Goal: Task Accomplishment & Management: Use online tool/utility

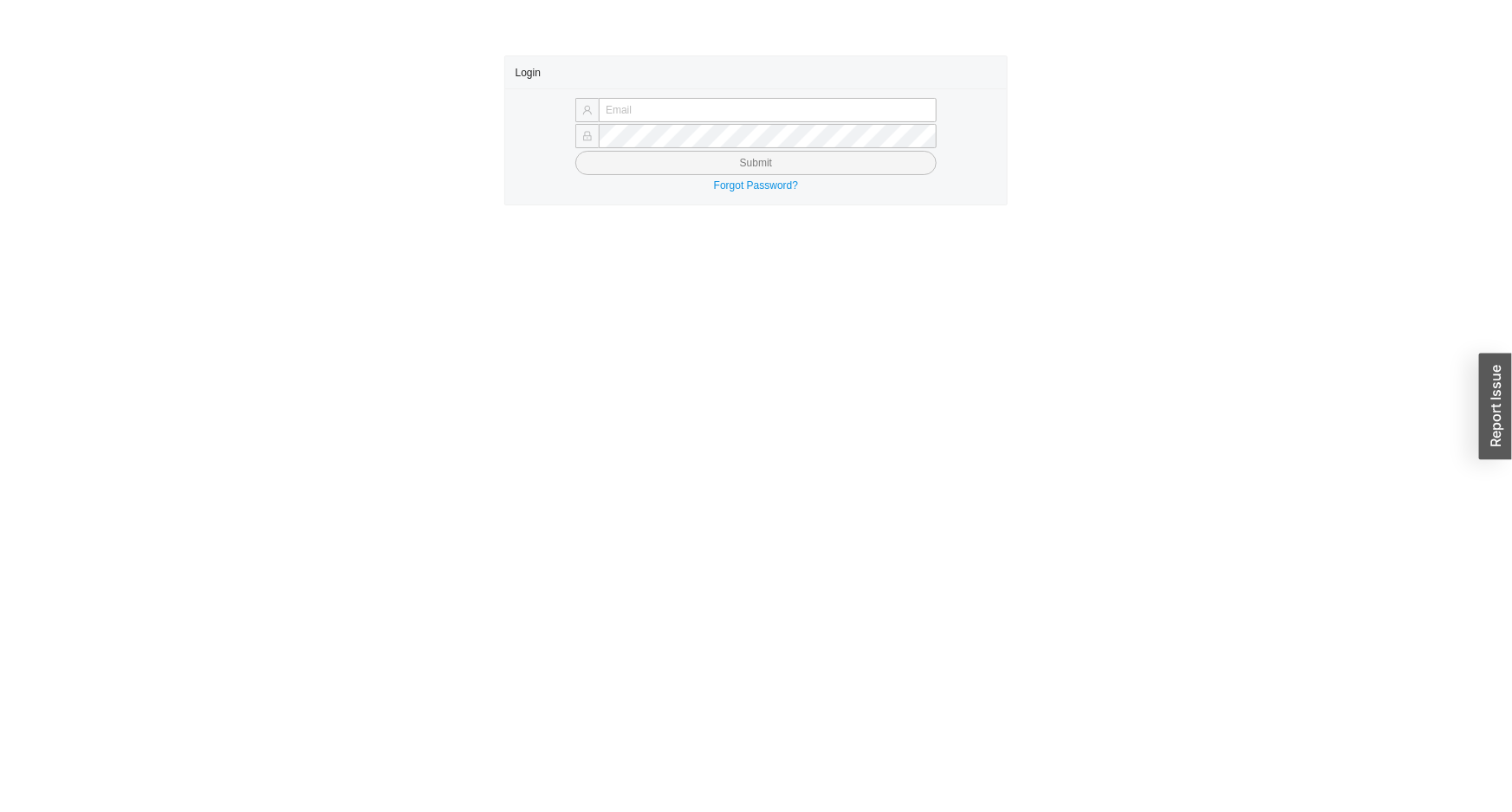
drag, startPoint x: 752, startPoint y: 69, endPoint x: 764, endPoint y: 94, distance: 27.7
click at [761, 88] on div "Login" at bounding box center [756, 72] width 482 height 32
drag, startPoint x: 768, startPoint y: 107, endPoint x: 773, endPoint y: 122, distance: 15.8
click at [768, 107] on input "text" at bounding box center [768, 109] width 338 height 24
type input "issac@asbathnj.com"
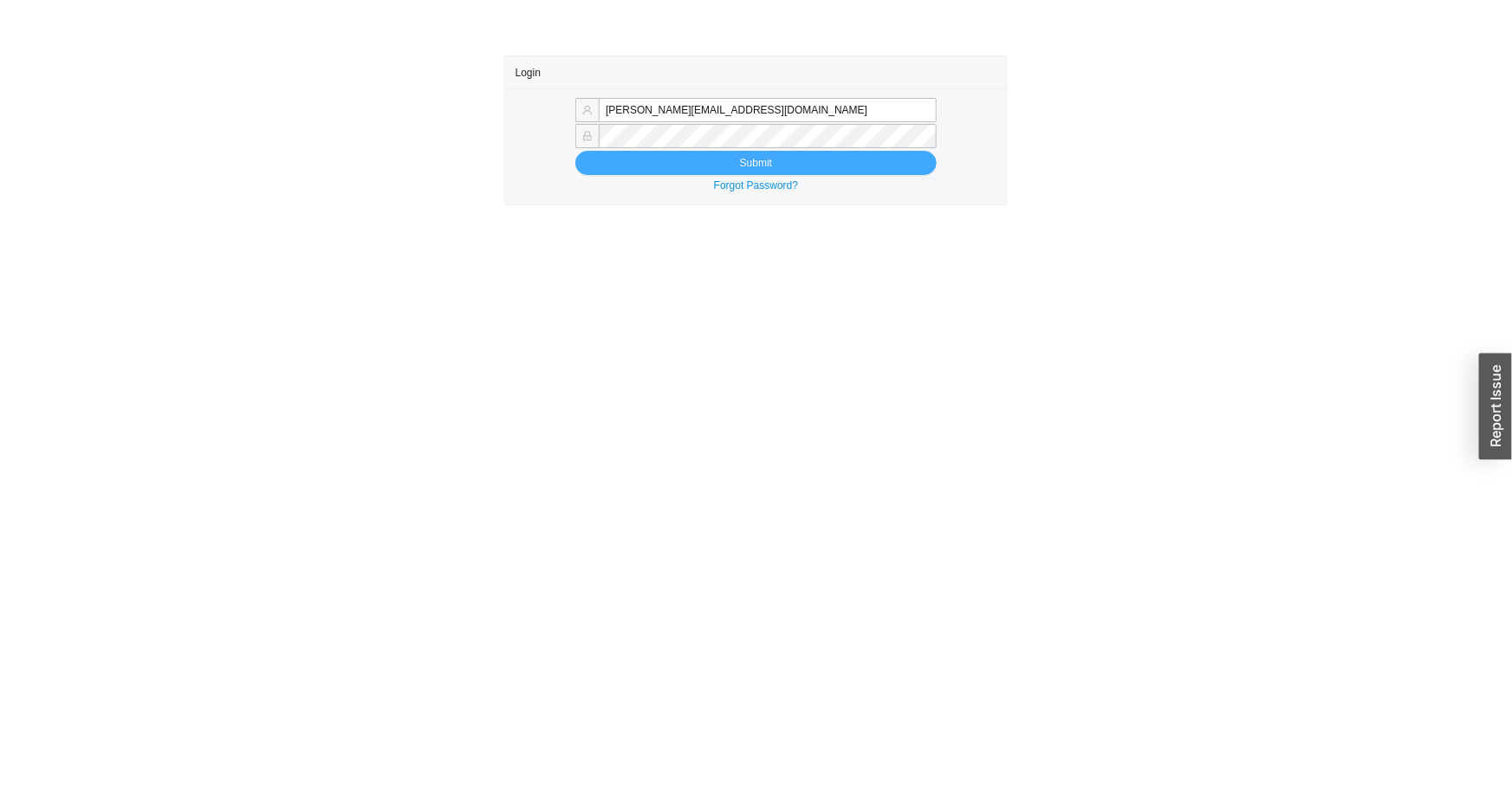
click at [575, 151] on button "Submit" at bounding box center [755, 162] width 361 height 24
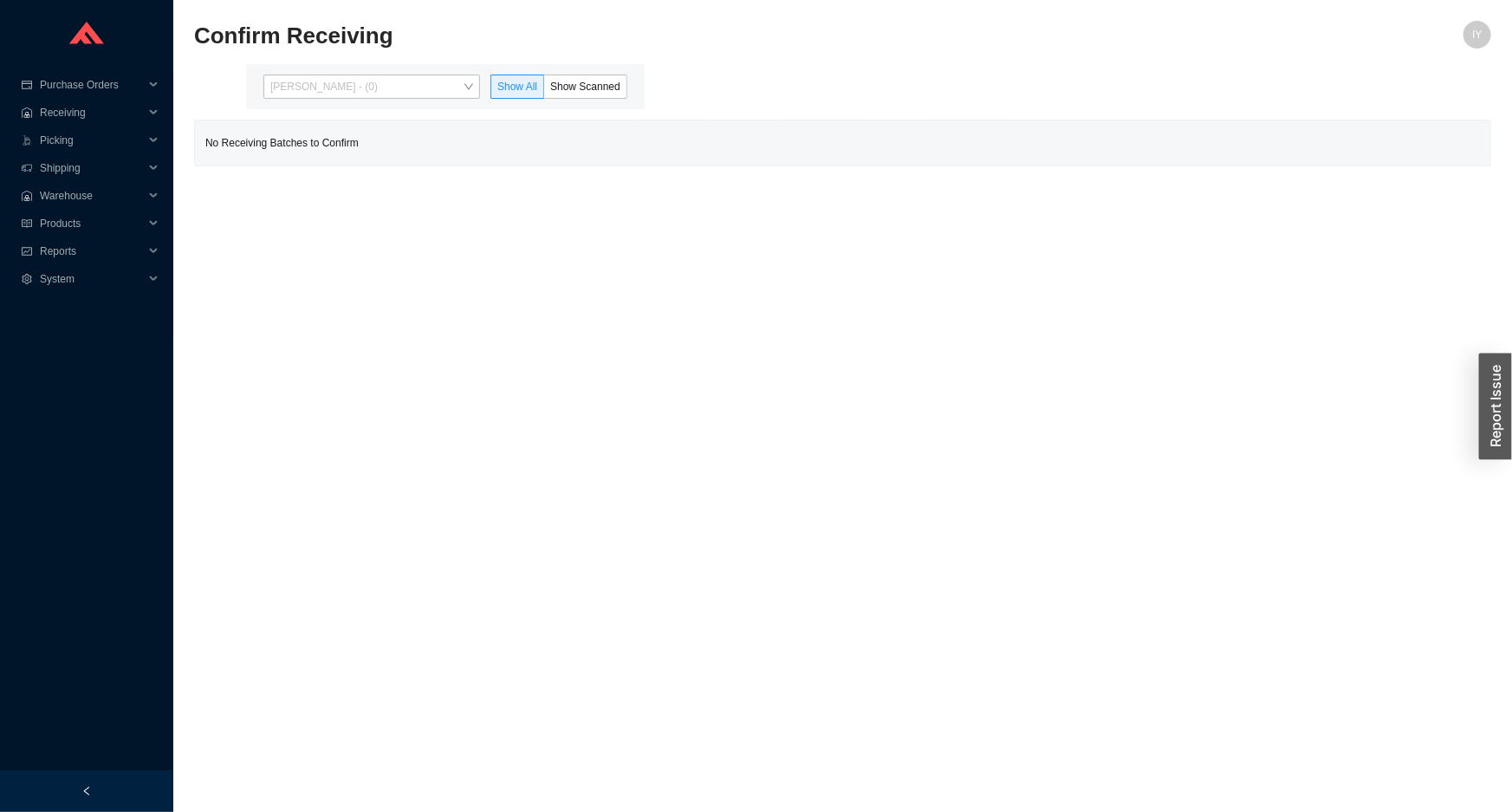
drag, startPoint x: 458, startPoint y: 91, endPoint x: 437, endPoint y: 135, distance: 48.8
click at [456, 93] on span "Issac Yoselovsky - (0)" at bounding box center [372, 86] width 202 height 22
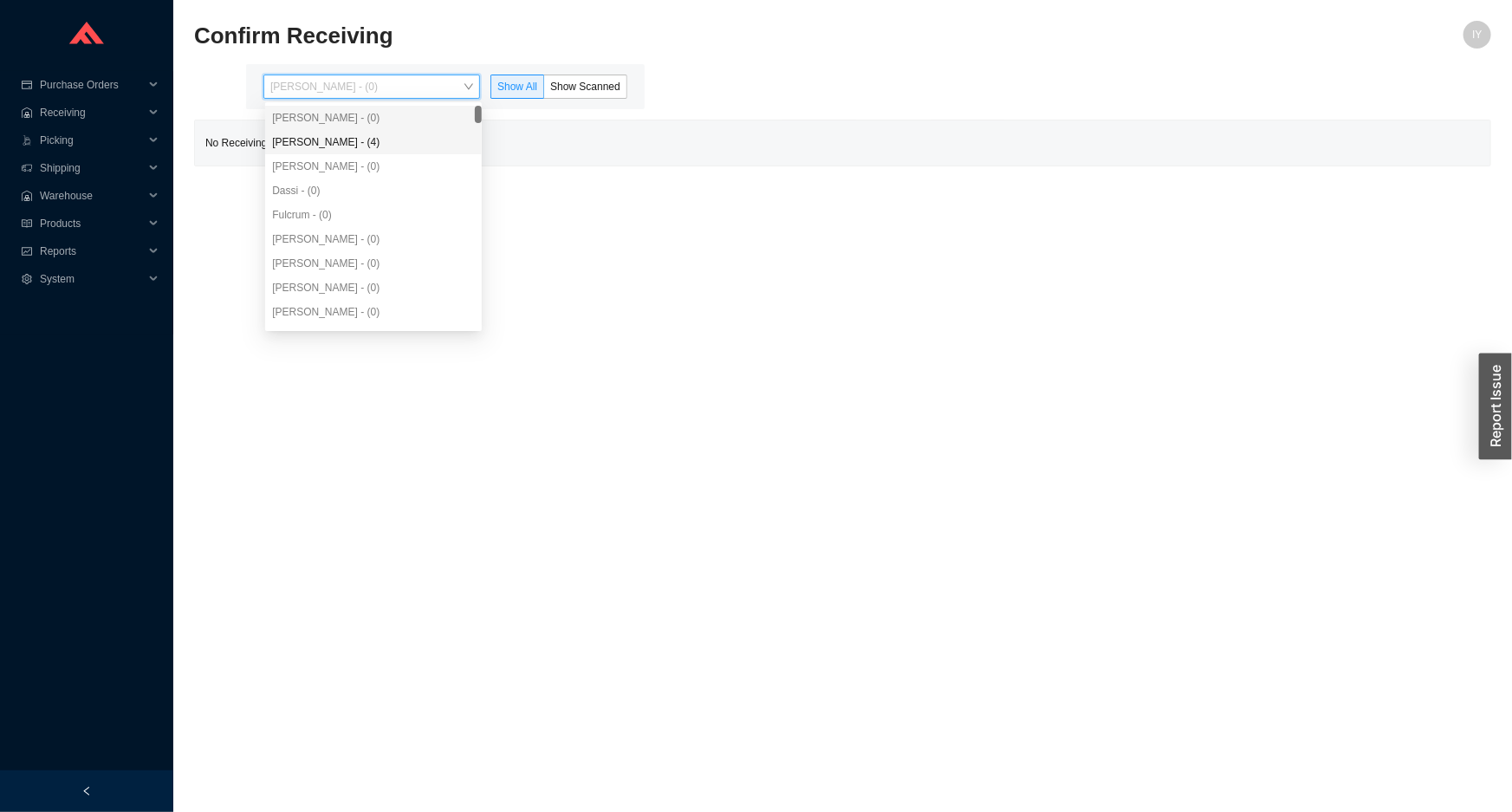
click at [427, 152] on div "Angel Negron - (4)" at bounding box center [374, 141] width 217 height 24
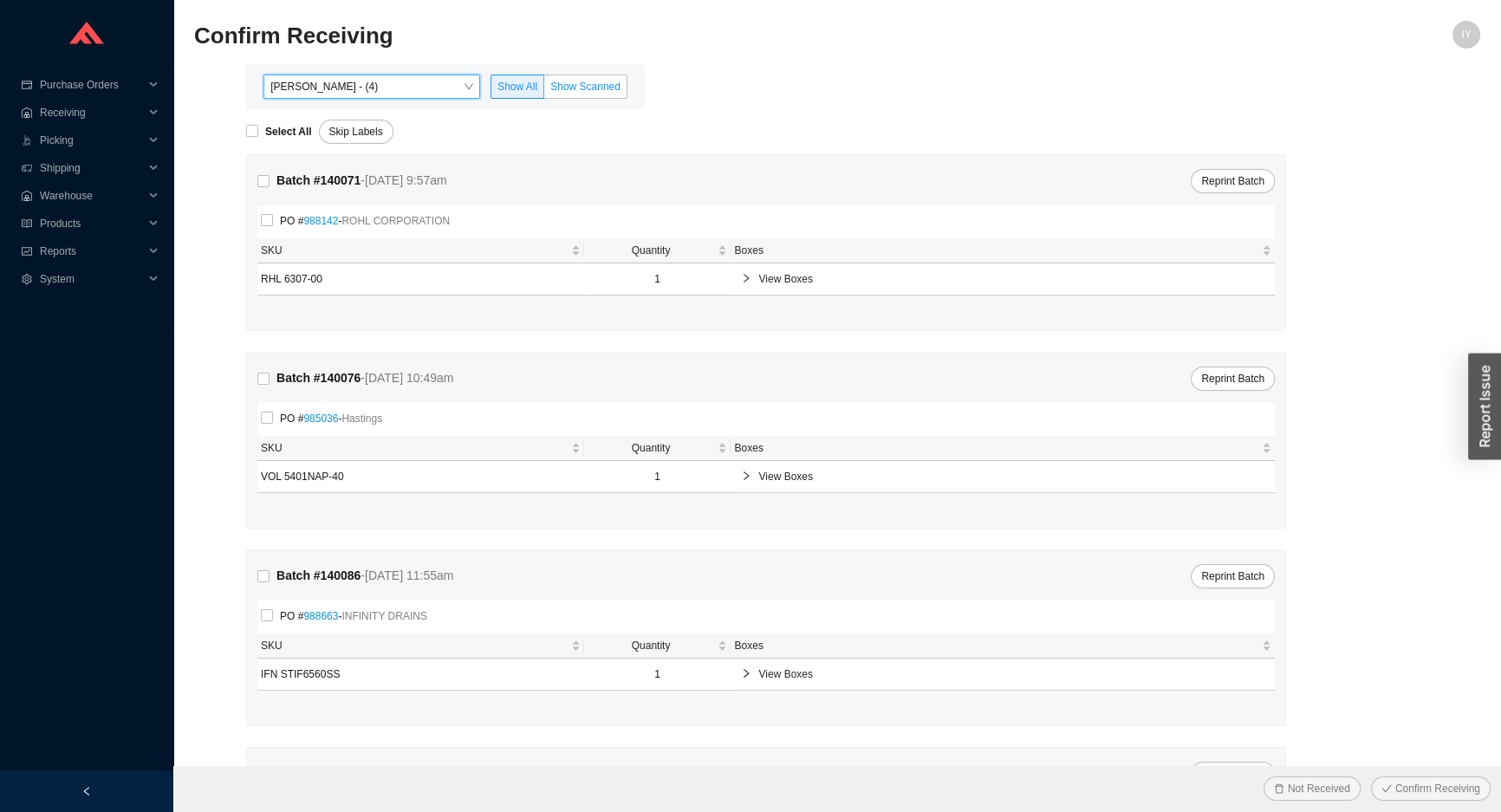
click at [580, 83] on span "Show Scanned" at bounding box center [585, 87] width 70 height 12
click at [544, 91] on input "Show Scanned" at bounding box center [544, 91] width 0 height 0
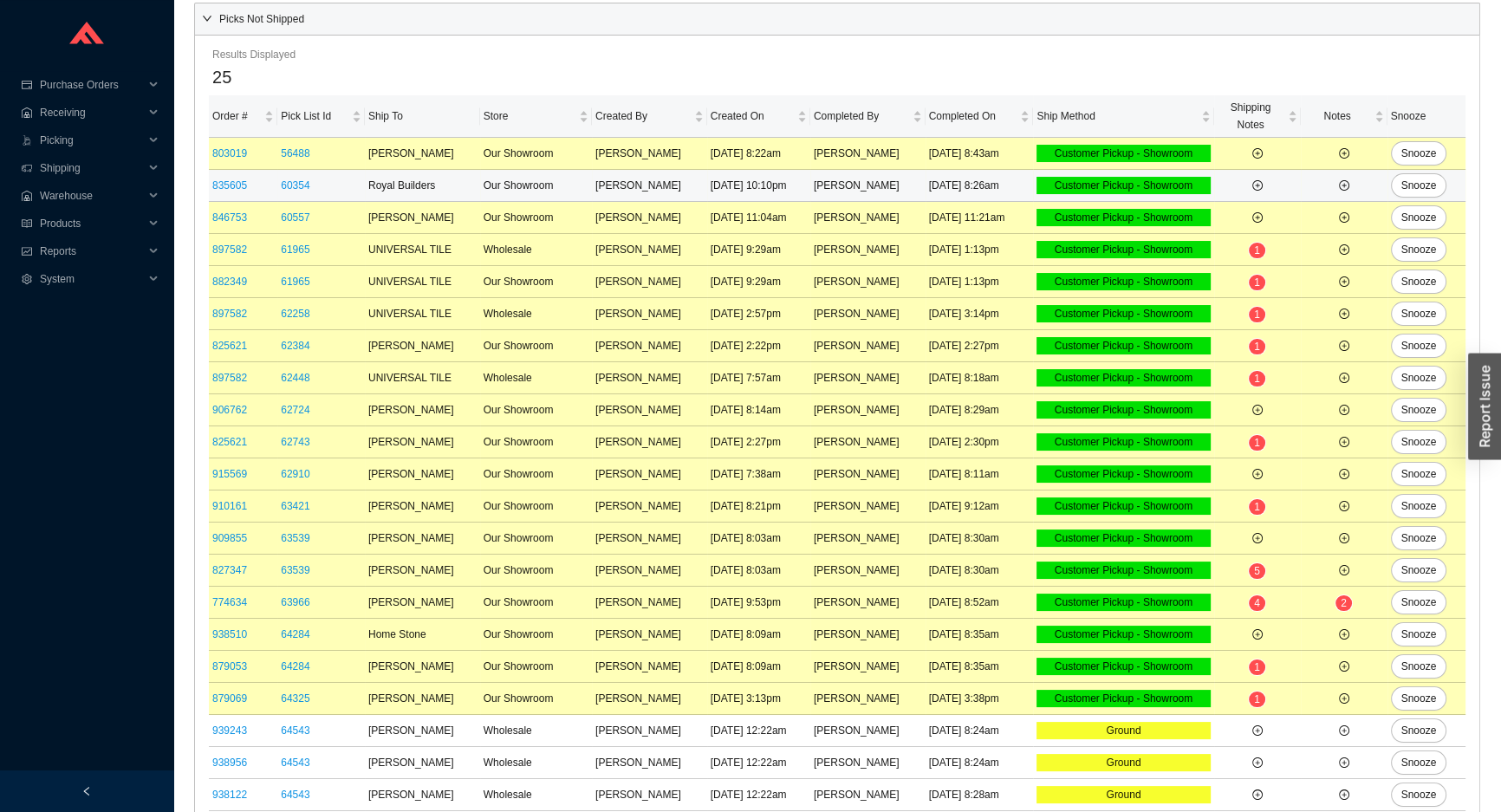
scroll to position [286, 0]
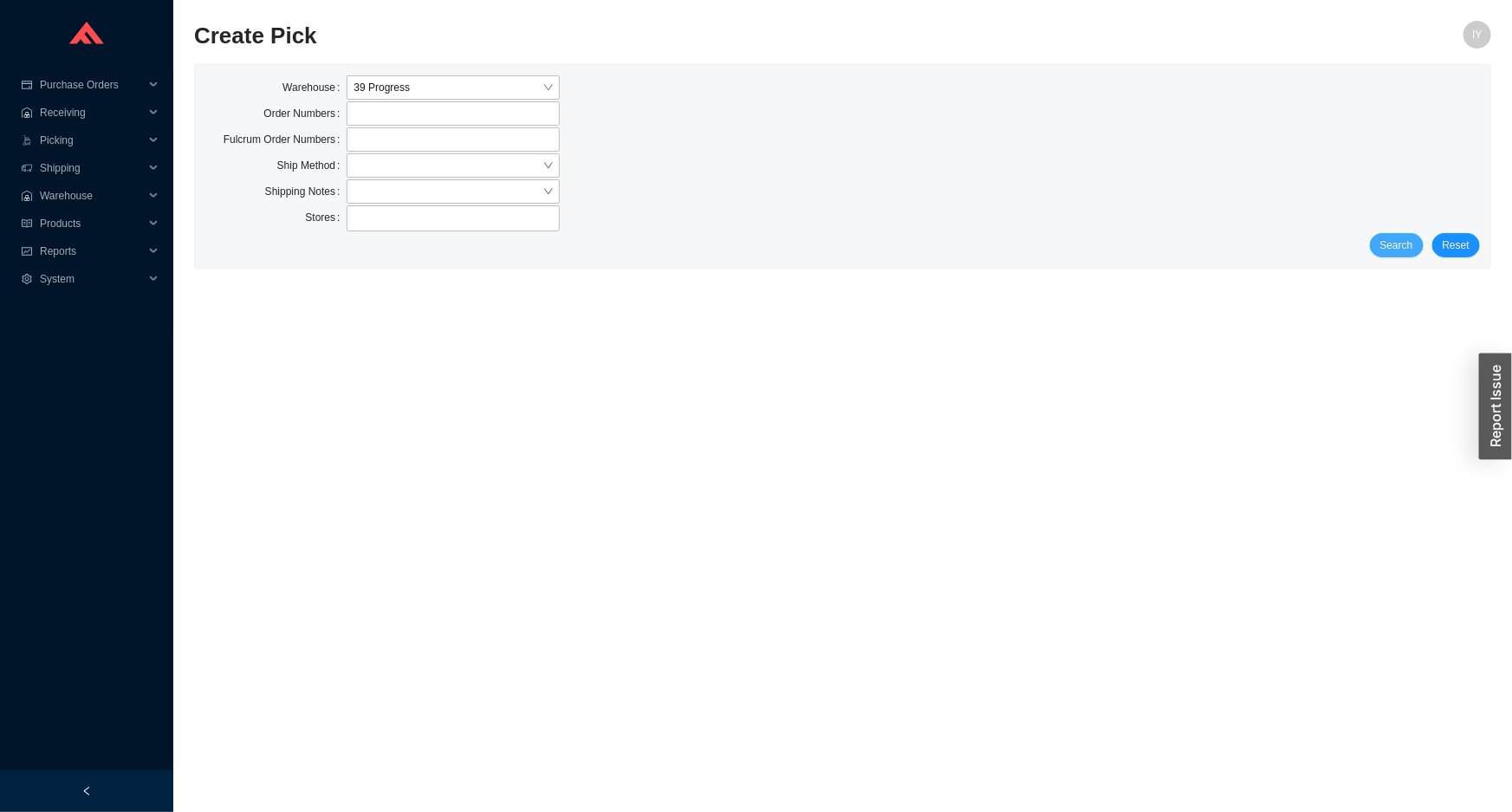
click at [1383, 246] on button "Search" at bounding box center [1396, 245] width 54 height 24
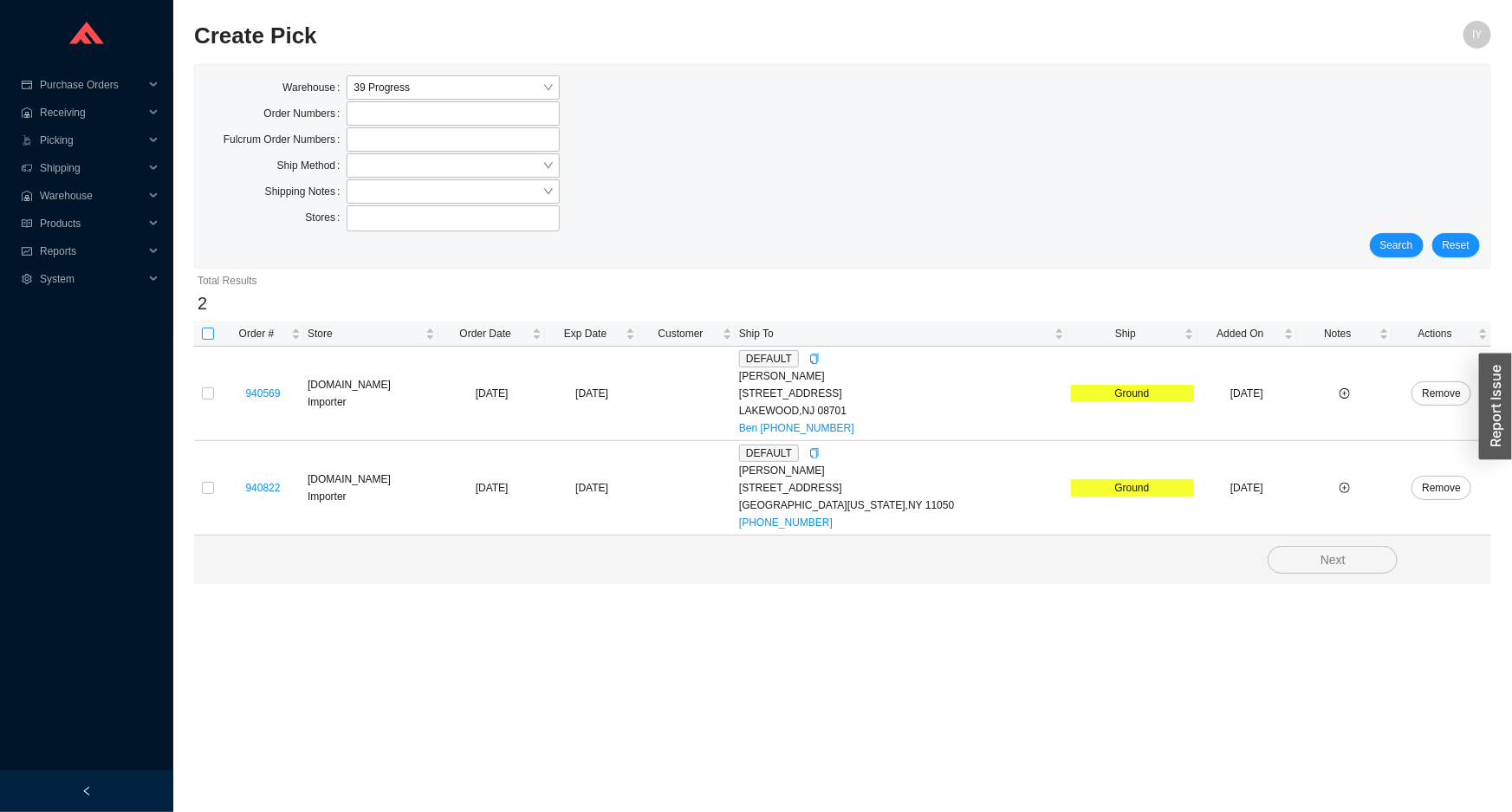
click at [207, 327] on input "checkbox" at bounding box center [208, 334] width 12 height 12
checkbox input "true"
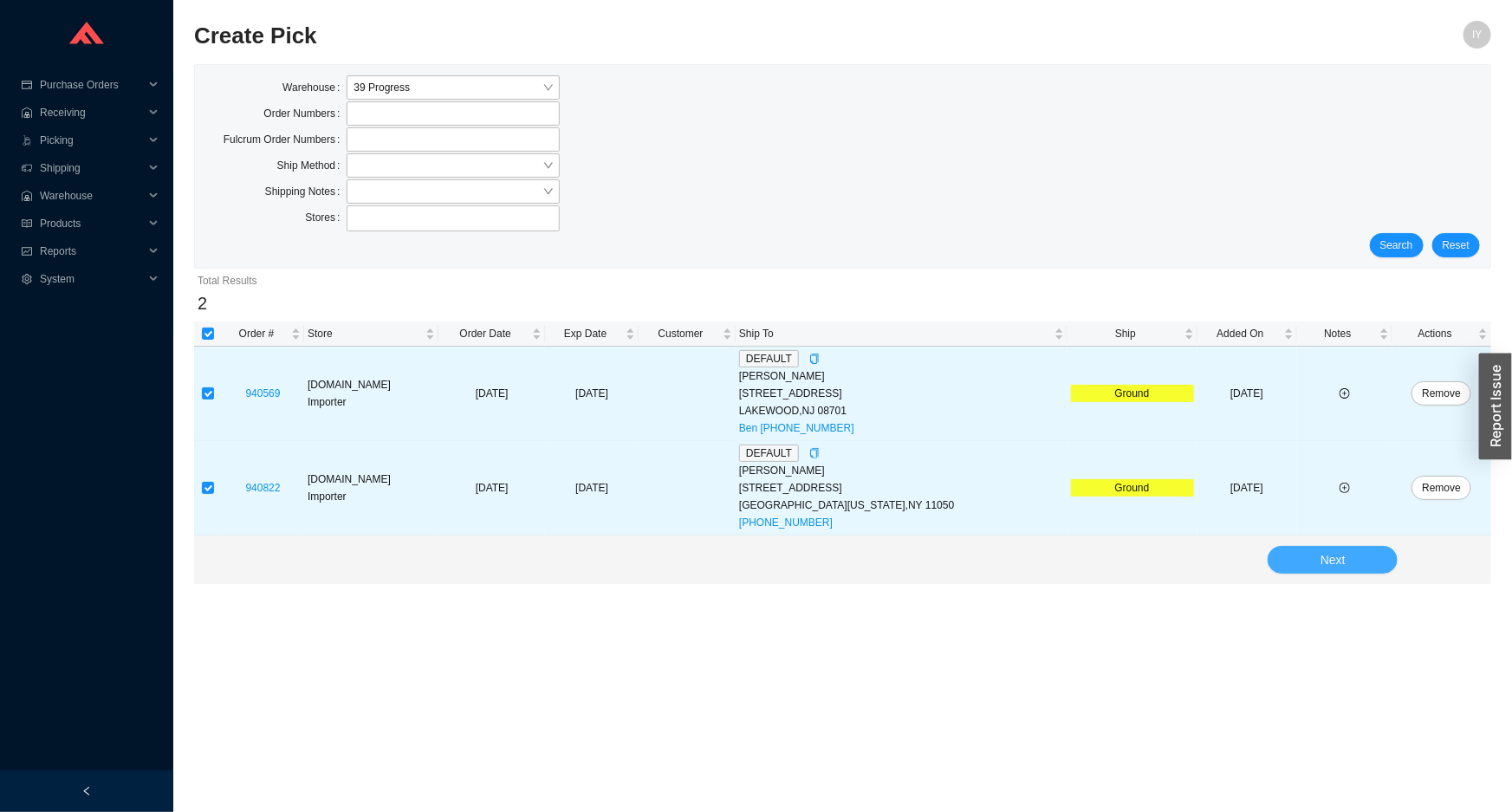
click at [1292, 555] on button "Next" at bounding box center [1332, 559] width 130 height 28
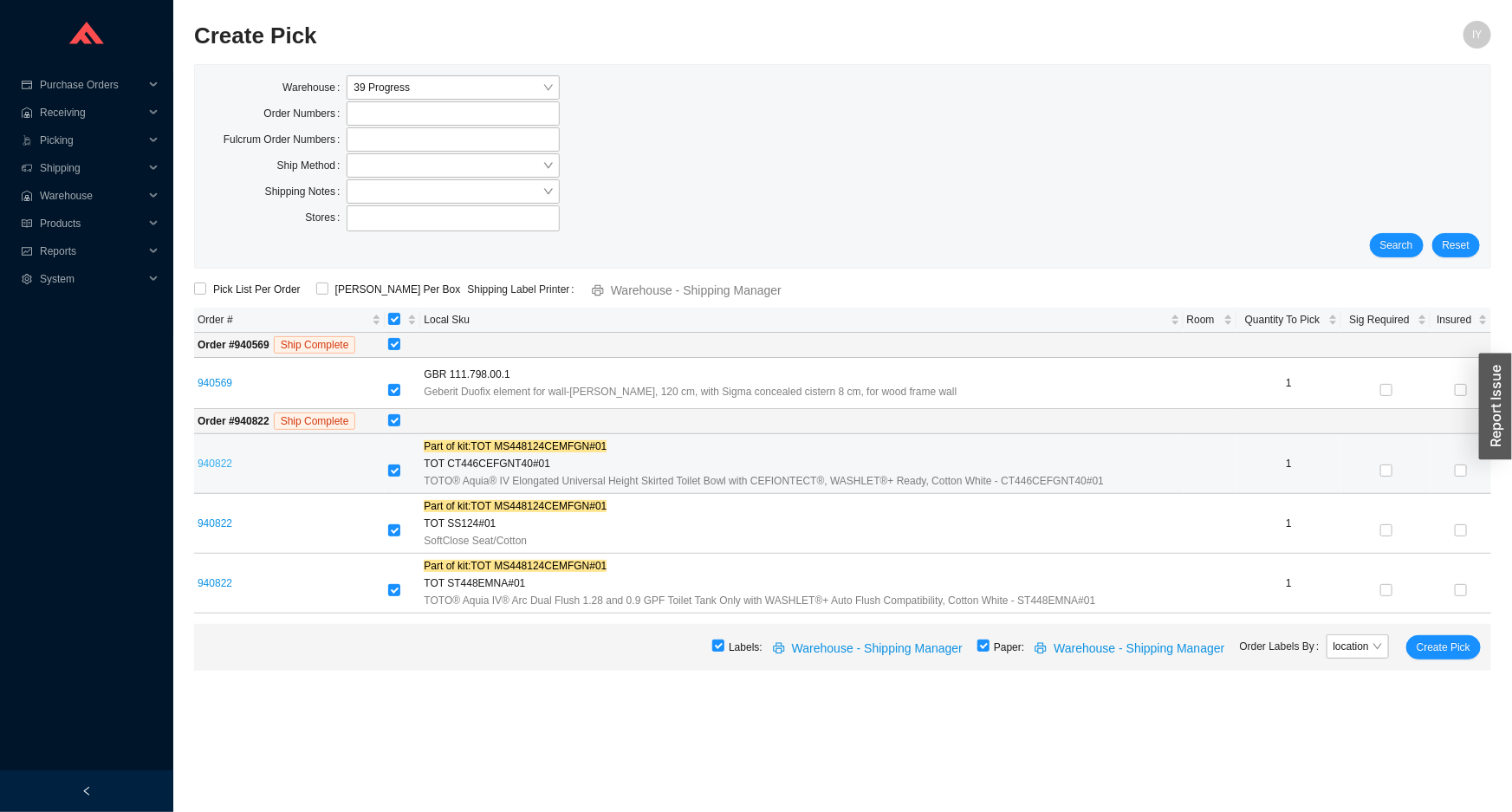
click at [212, 459] on link "940822" at bounding box center [215, 463] width 35 height 12
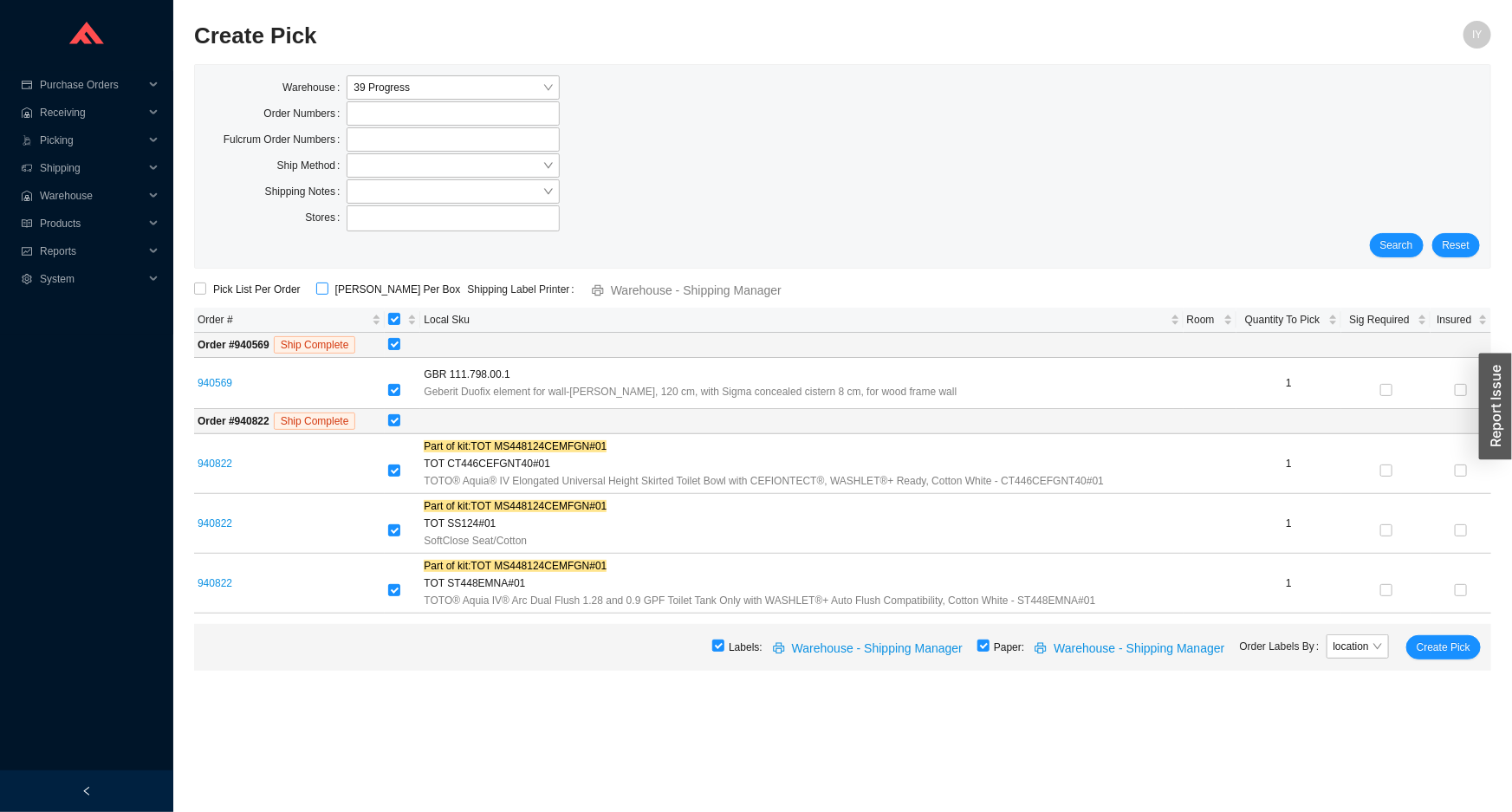
click at [316, 285] on input "ShipKey Per Box" at bounding box center [322, 288] width 12 height 12
checkbox input "true"
click at [1447, 639] on span "Create Pick" at bounding box center [1443, 647] width 54 height 18
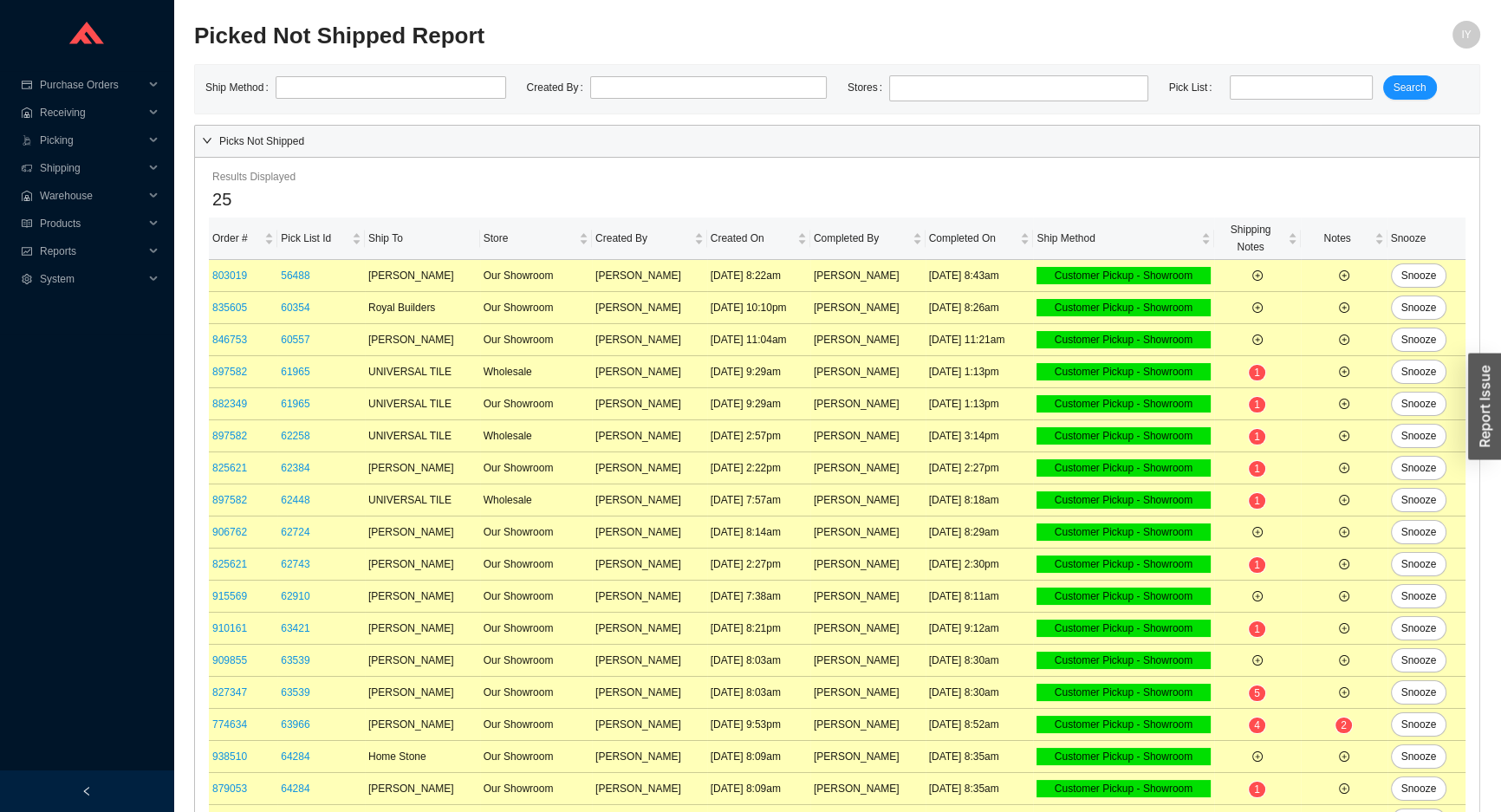
click at [277, 134] on span "Picks Not Shipped" at bounding box center [846, 141] width 1253 height 18
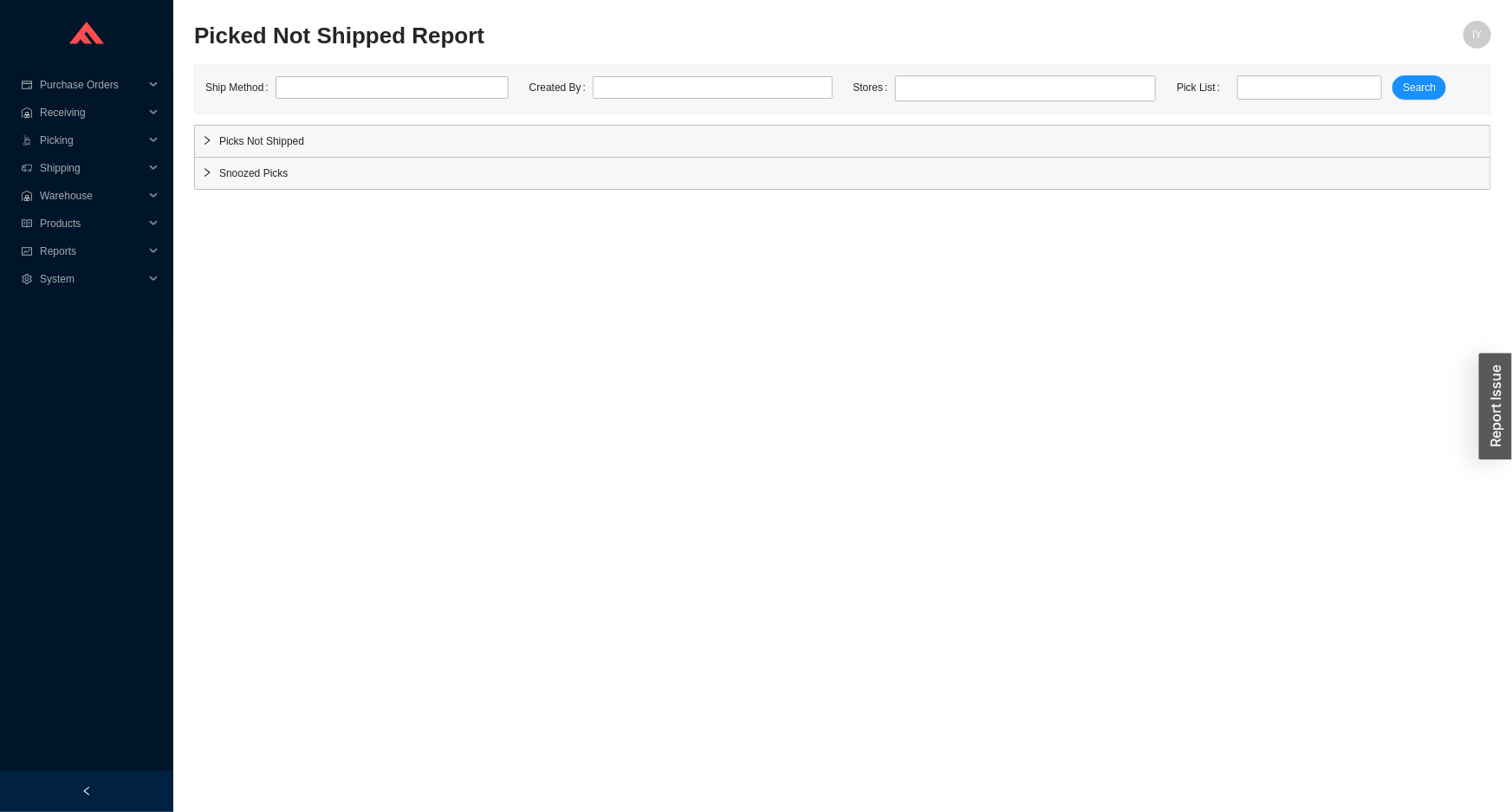
click at [277, 134] on span "Picks Not Shipped" at bounding box center [851, 141] width 1264 height 18
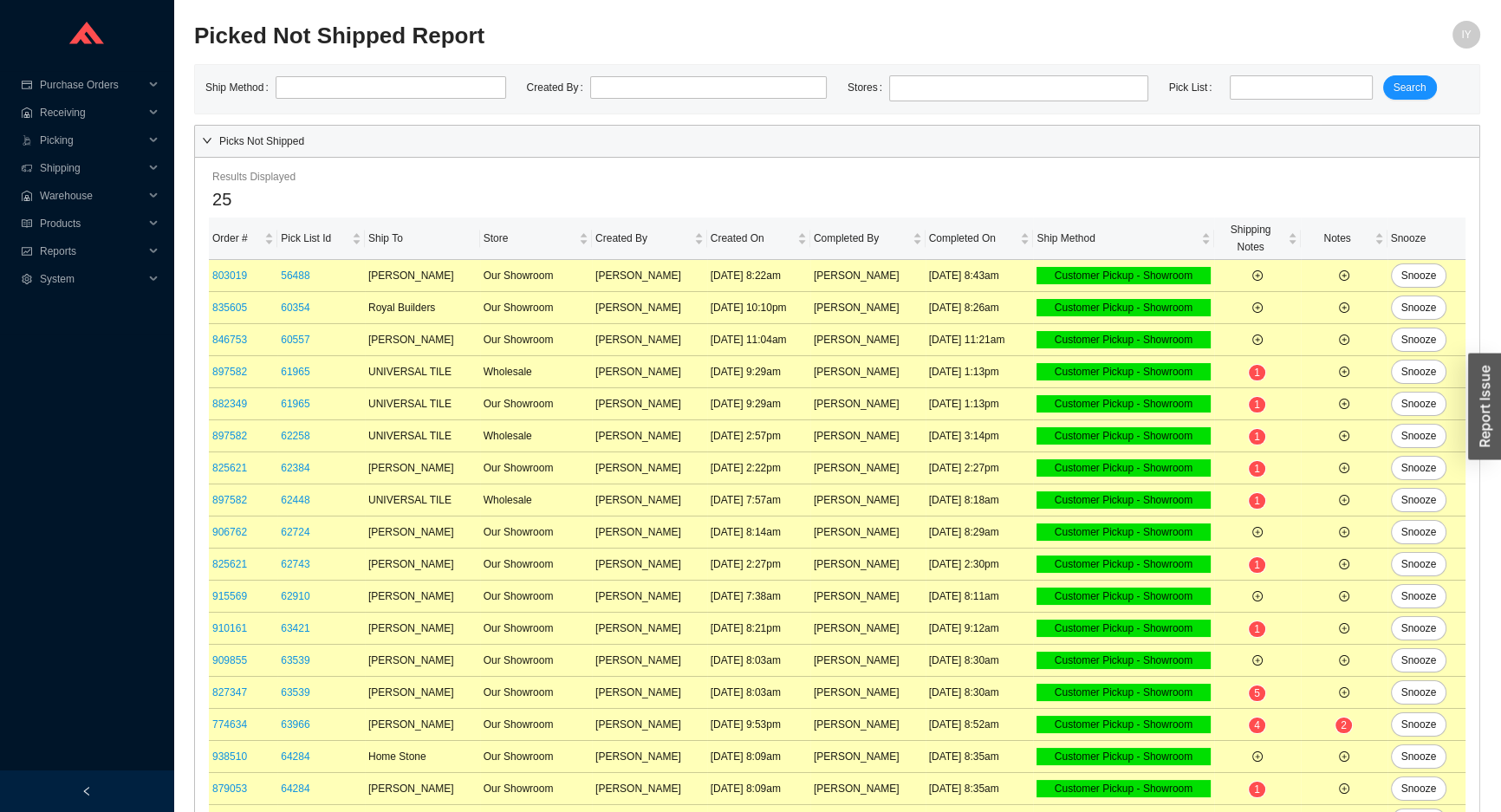
click at [279, 138] on span "Picks Not Shipped" at bounding box center [846, 141] width 1253 height 18
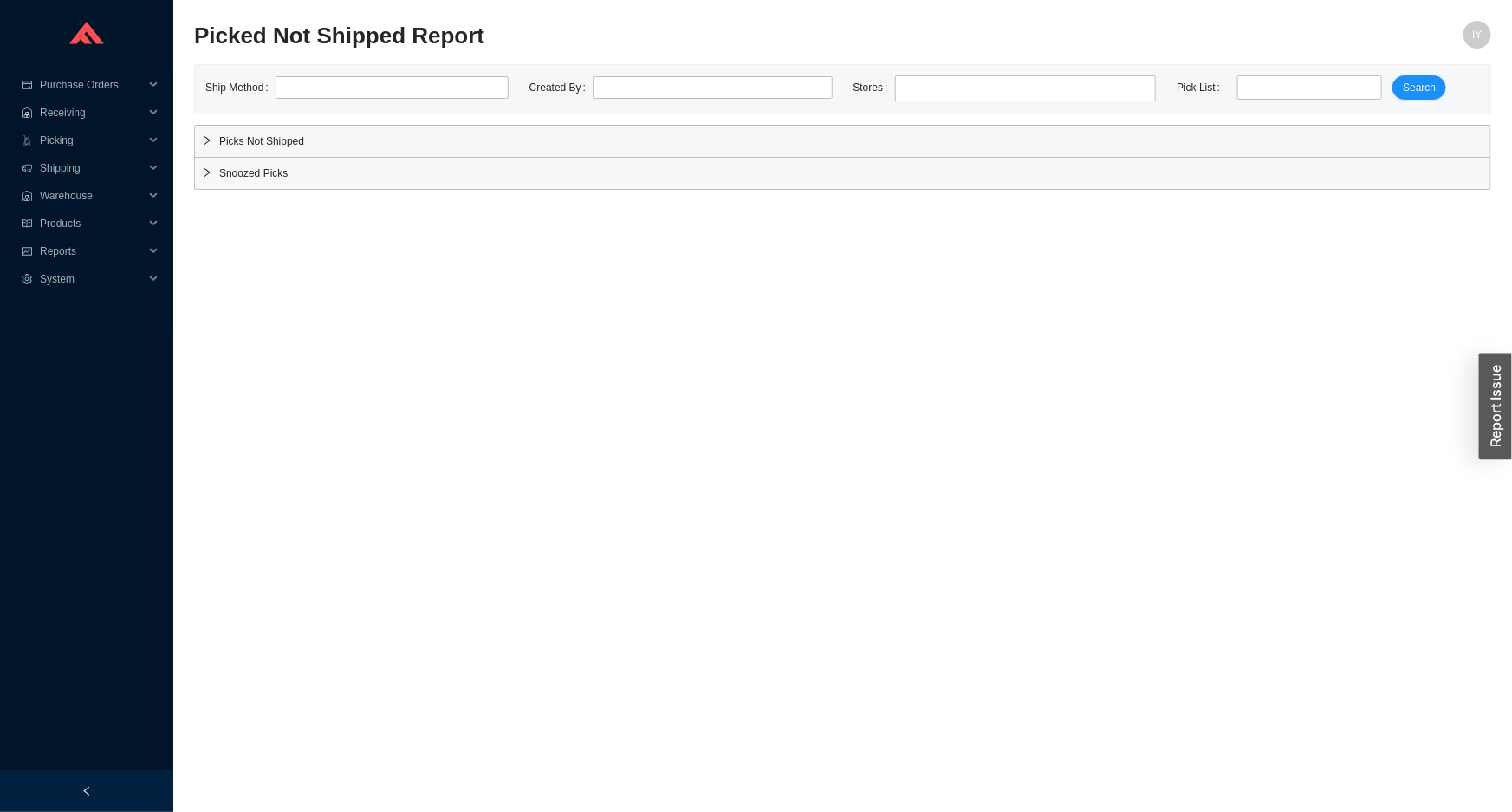
click at [280, 175] on span "Snoozed Picks" at bounding box center [851, 173] width 1264 height 18
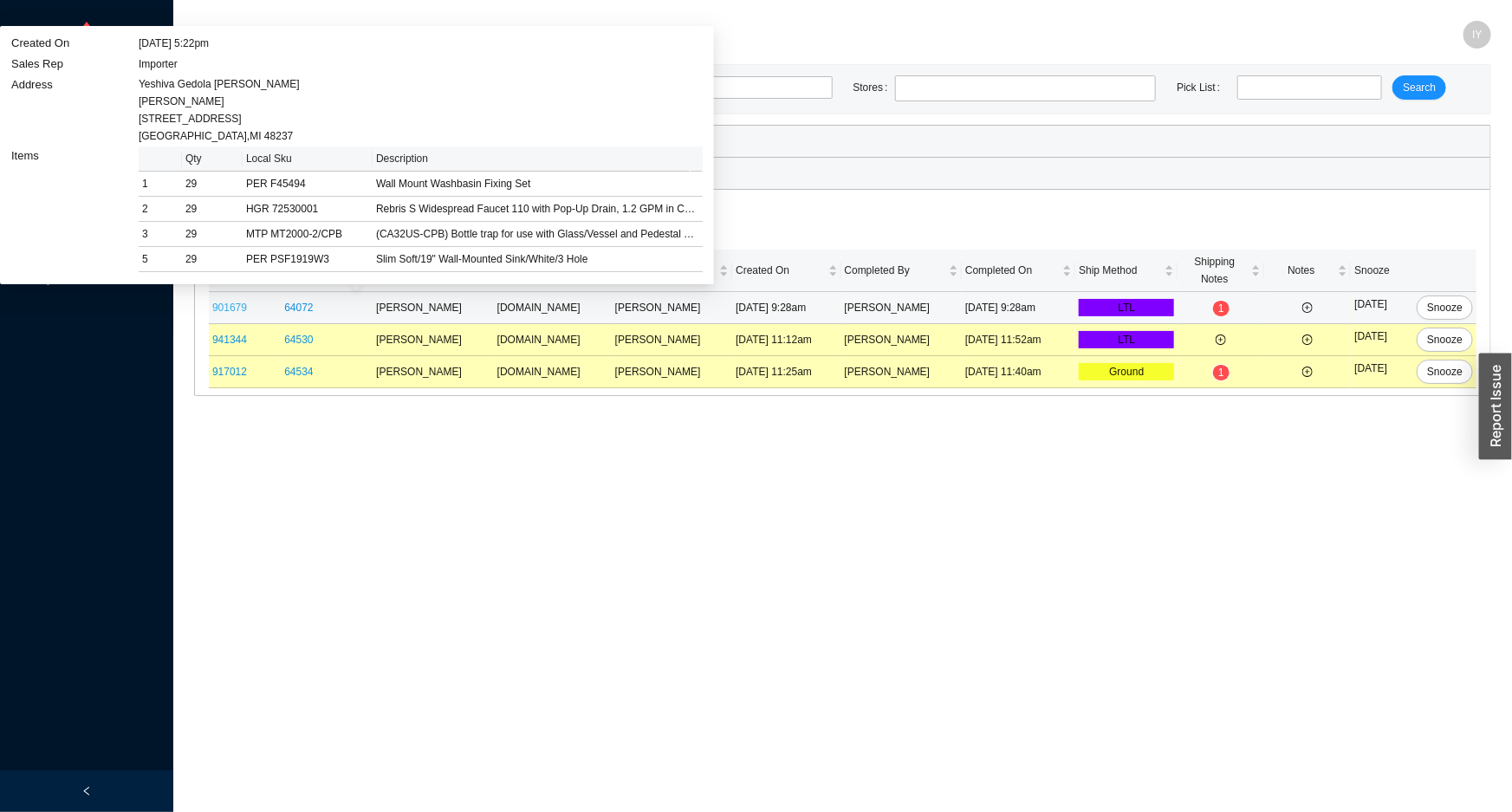
click at [230, 302] on link "901679" at bounding box center [229, 308] width 35 height 12
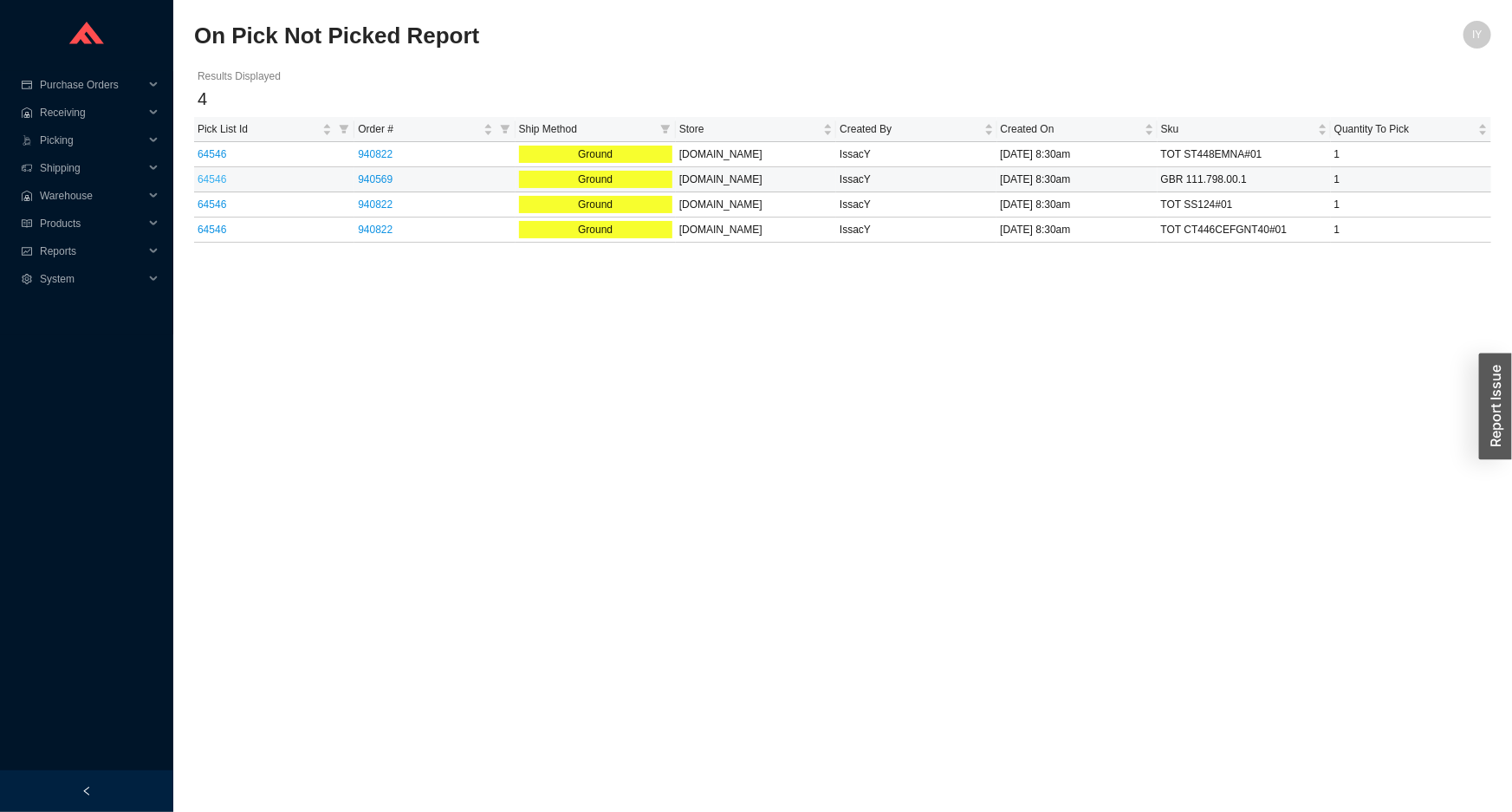
click at [206, 182] on link "64546" at bounding box center [212, 179] width 28 height 12
click at [380, 158] on link "940822" at bounding box center [374, 154] width 35 height 12
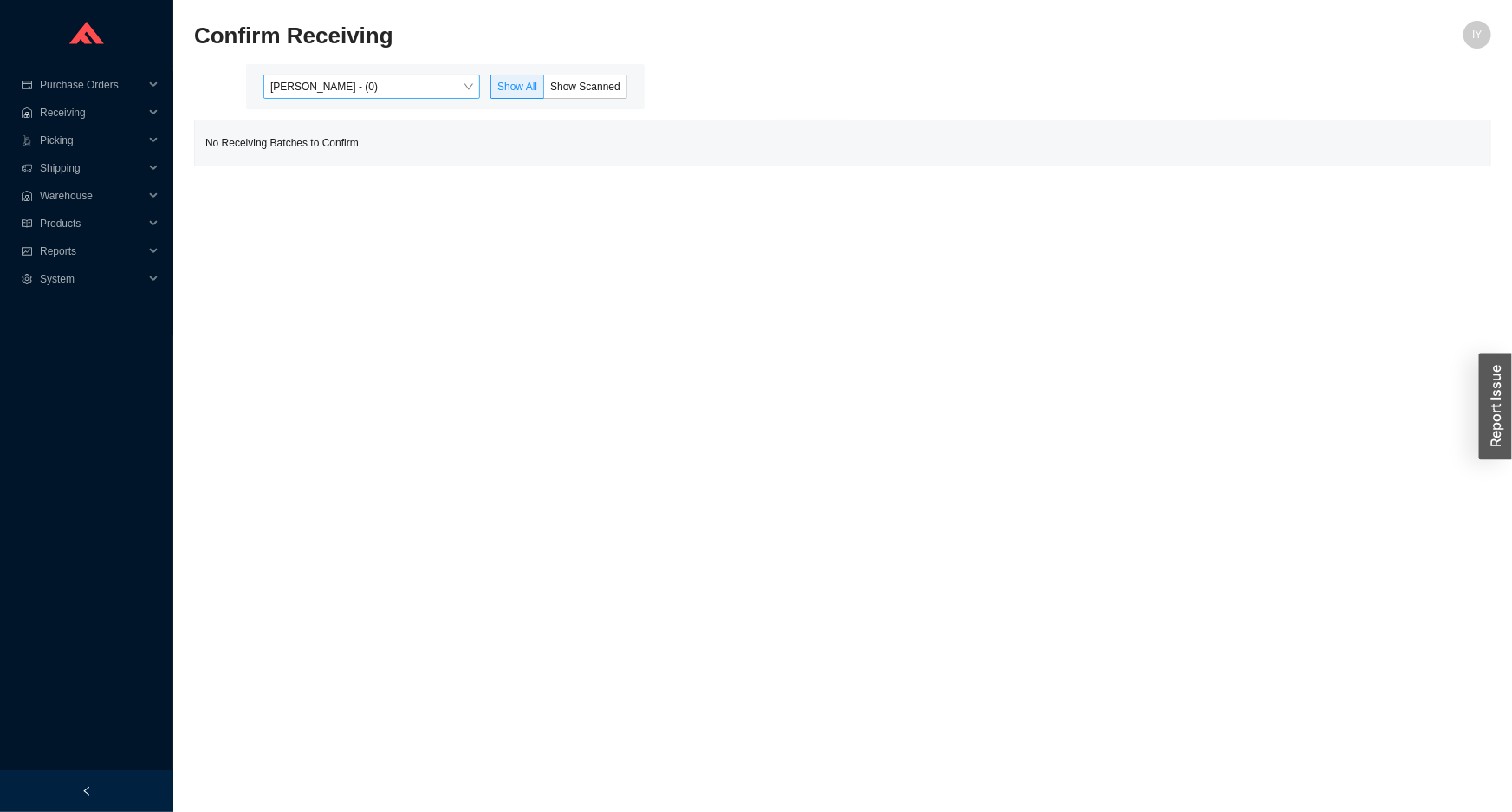
click at [464, 81] on span "[PERSON_NAME] - (0)" at bounding box center [372, 86] width 202 height 22
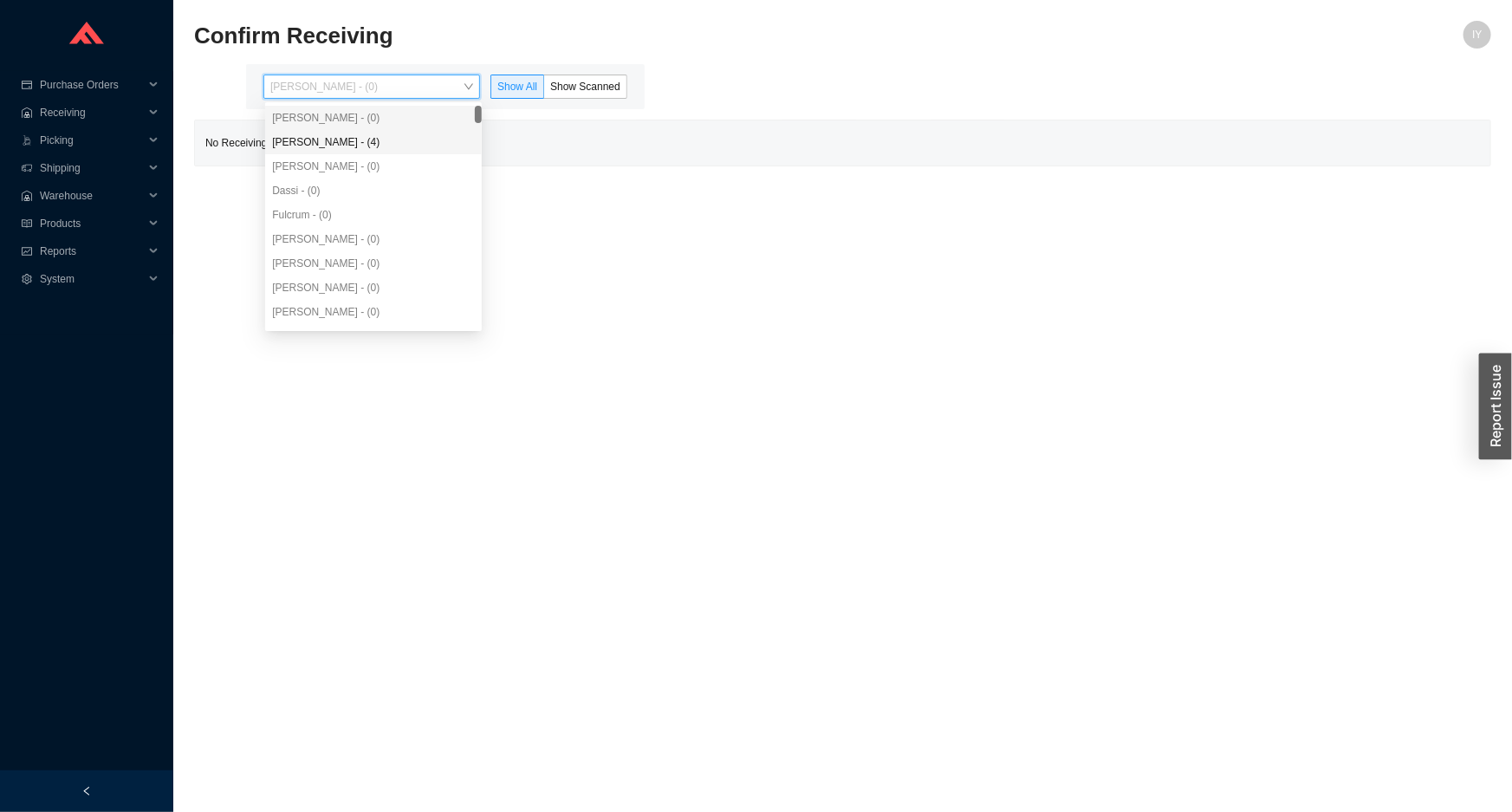
click at [441, 135] on div "[PERSON_NAME] - (4)" at bounding box center [374, 142] width 202 height 16
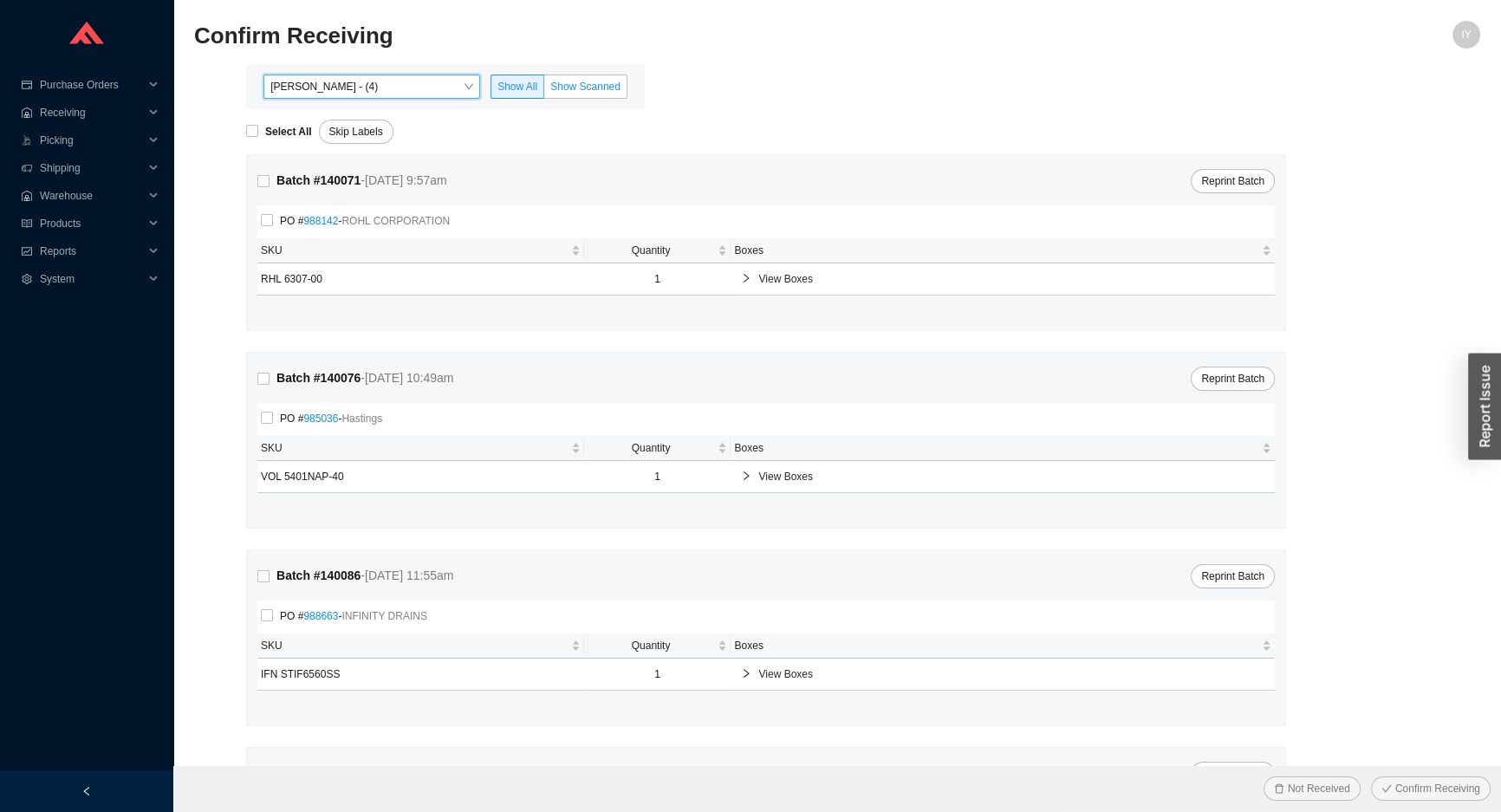
click at [604, 87] on span "Show Scanned" at bounding box center [585, 87] width 70 height 12
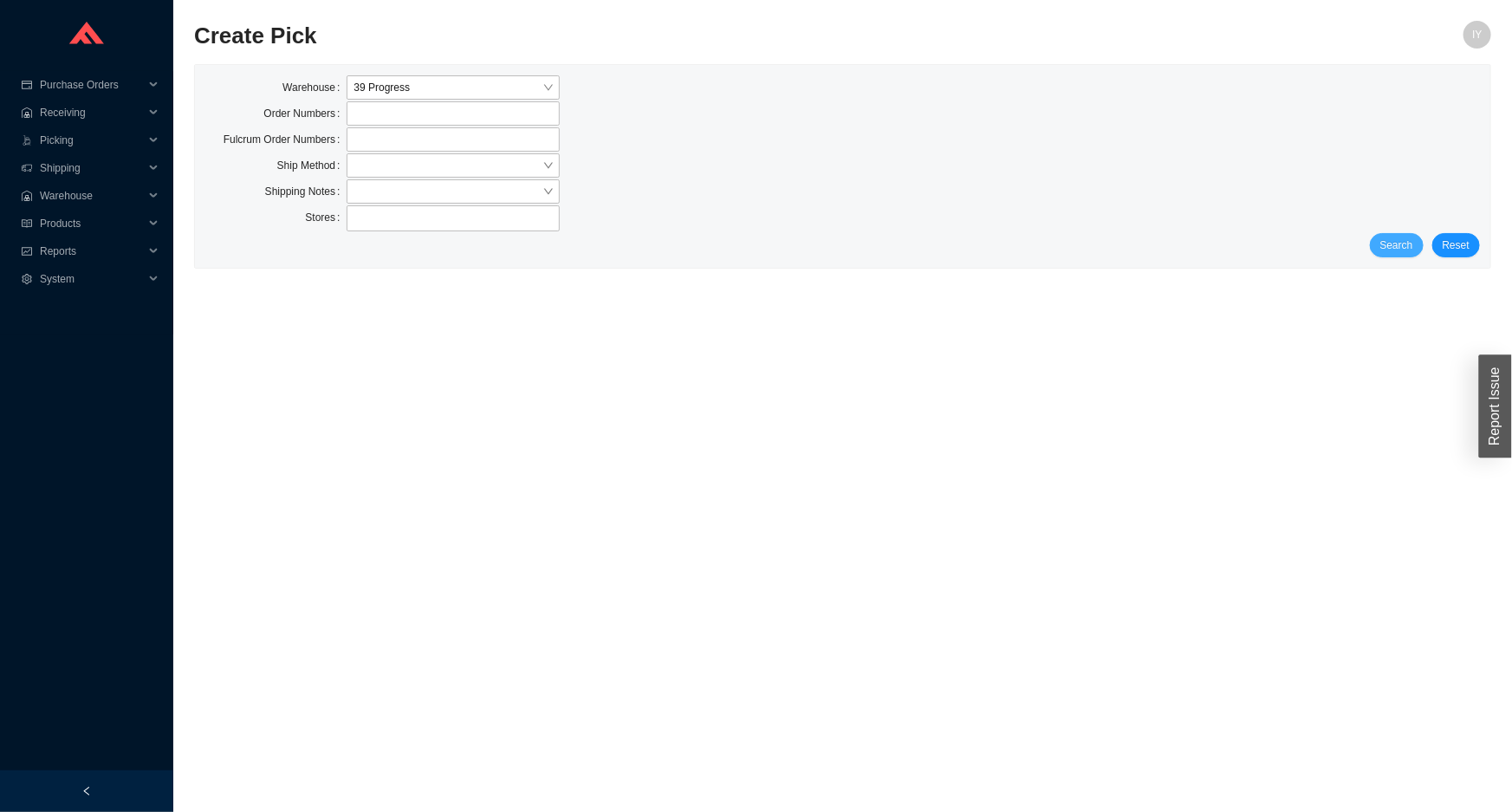
click at [1388, 246] on span "Search" at bounding box center [1396, 246] width 33 height 18
